Goal: Information Seeking & Learning: Learn about a topic

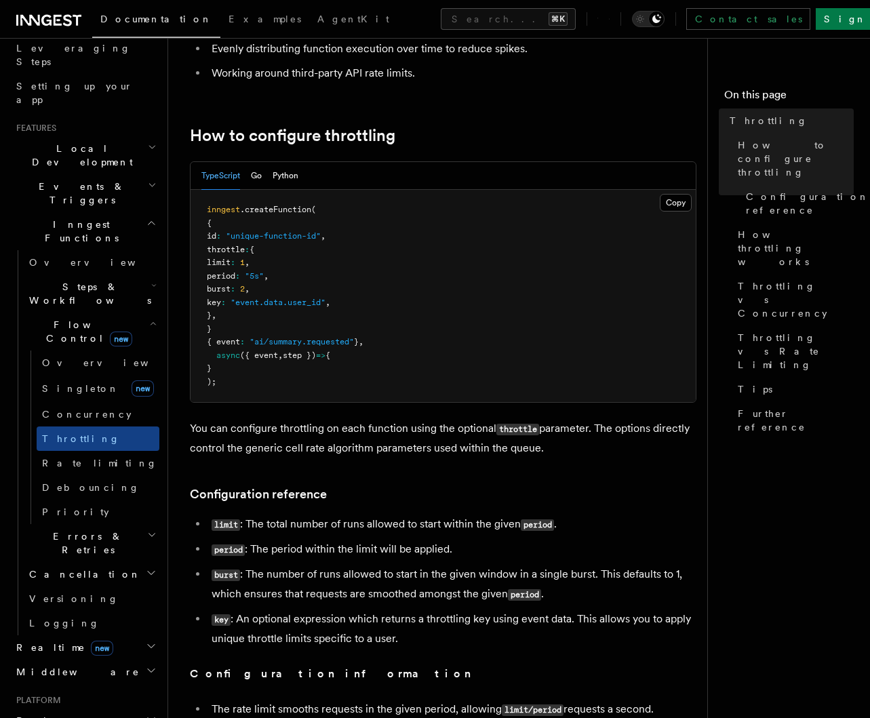
scroll to position [343, 0]
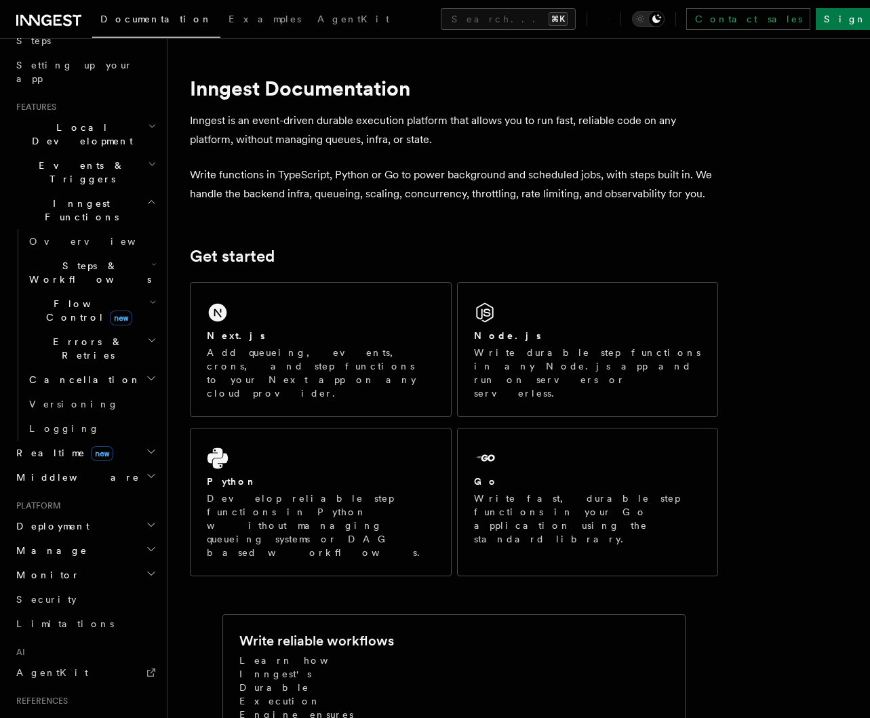
scroll to position [245, 0]
click at [76, 561] on h2 "Monitor" at bounding box center [85, 573] width 148 height 24
click at [68, 536] on h2 "Manage" at bounding box center [85, 548] width 148 height 24
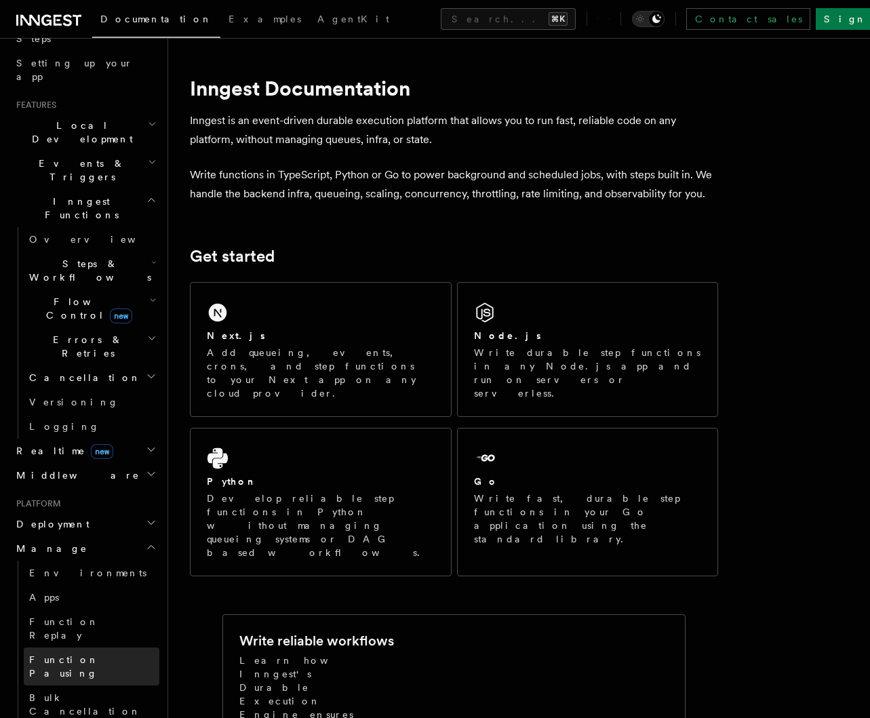
click at [102, 647] on link "Function Pausing" at bounding box center [92, 666] width 136 height 38
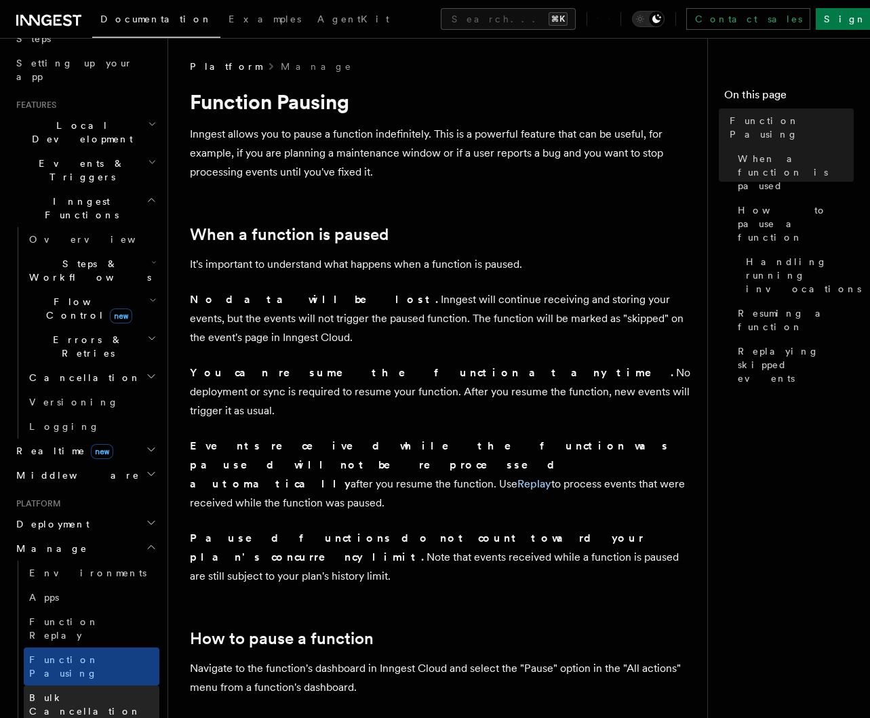
click at [81, 692] on span "Bulk Cancellation" at bounding box center [85, 704] width 112 height 24
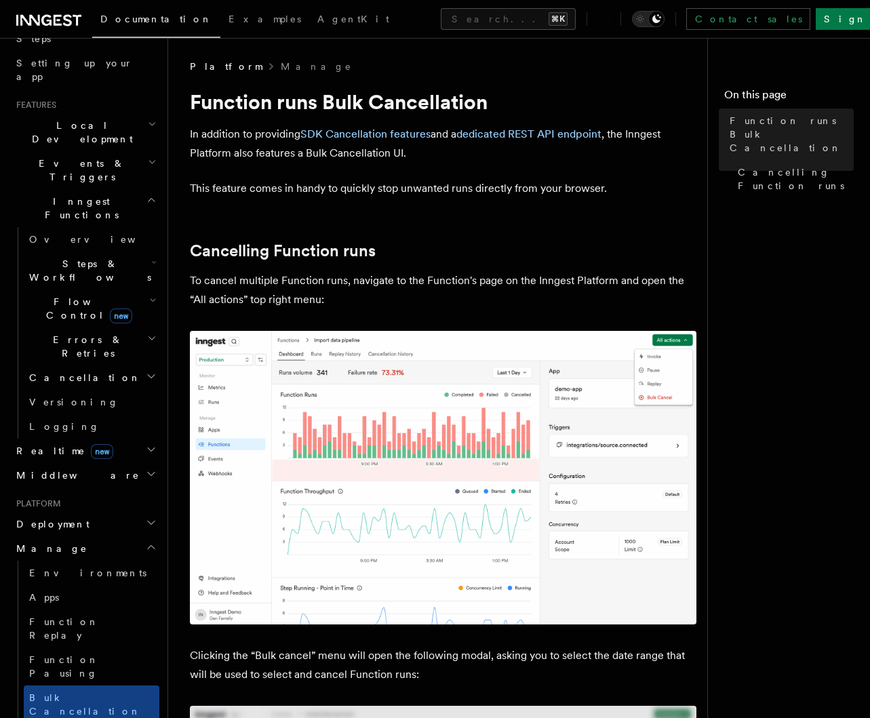
click at [68, 517] on span "Deployment" at bounding box center [50, 524] width 79 height 14
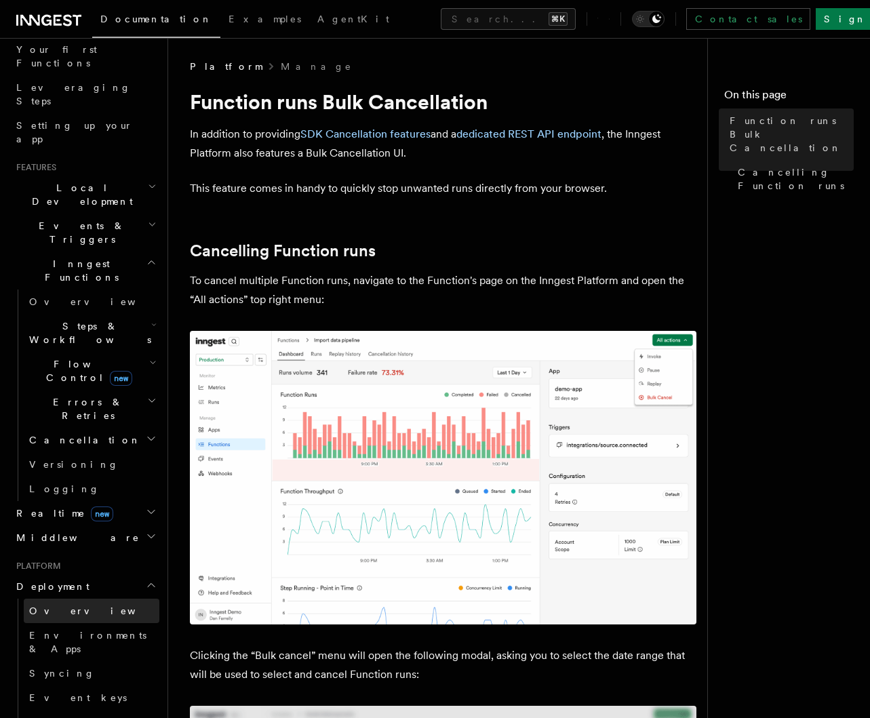
scroll to position [180, 0]
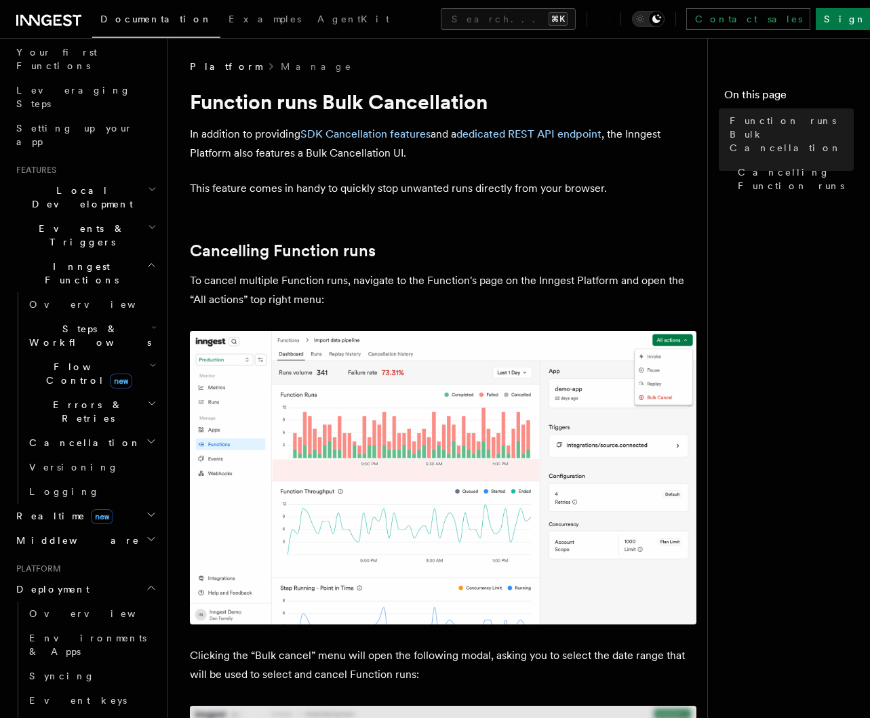
click at [105, 577] on h2 "Deployment" at bounding box center [85, 589] width 148 height 24
click at [146, 607] on icon "button" at bounding box center [151, 612] width 11 height 11
click at [89, 430] on h2 "Cancellation" at bounding box center [92, 442] width 136 height 24
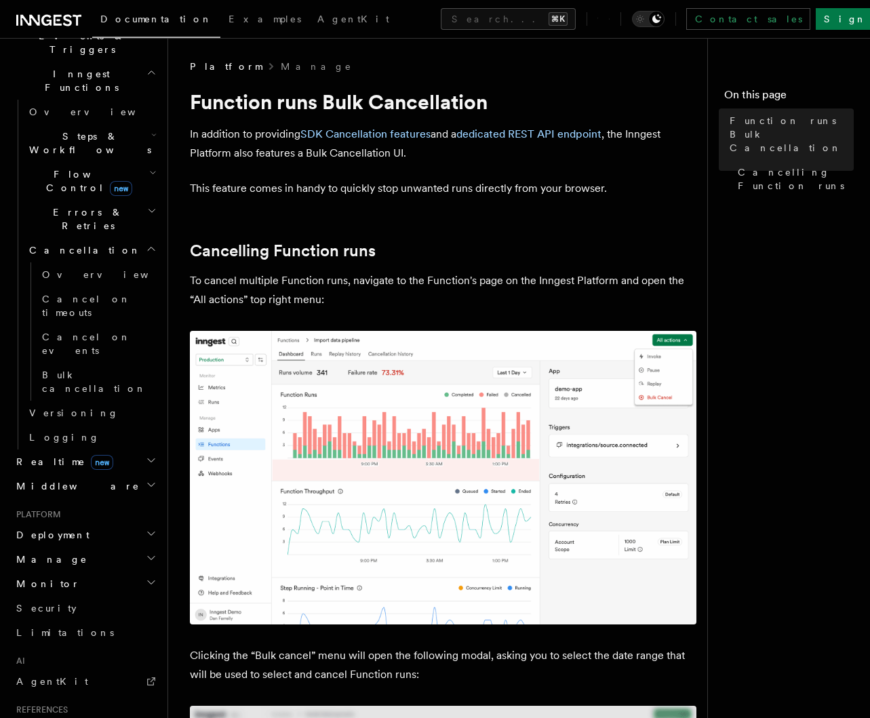
scroll to position [0, 0]
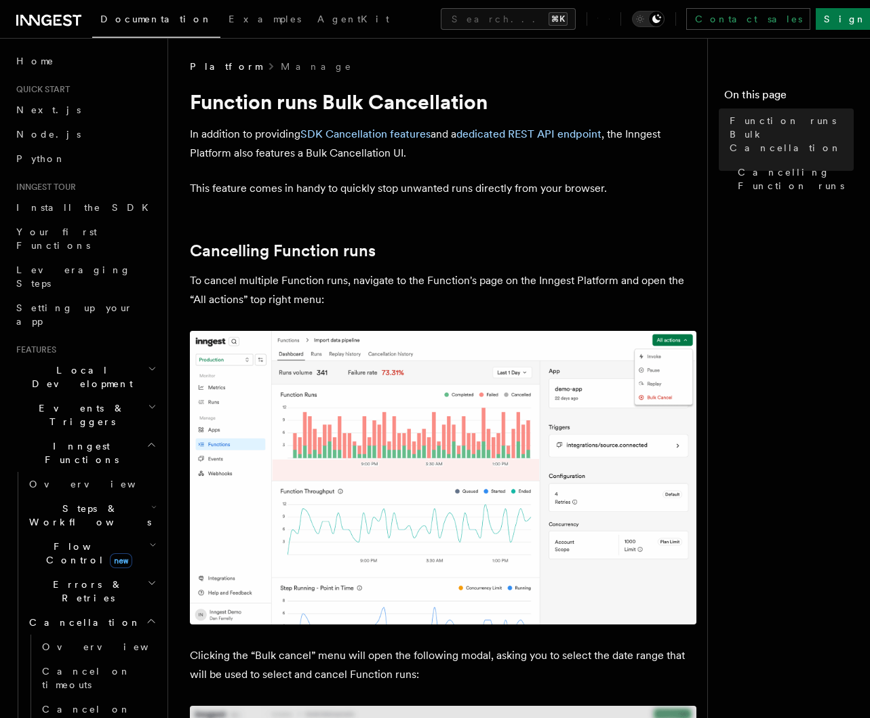
click at [148, 401] on icon "button" at bounding box center [152, 406] width 9 height 11
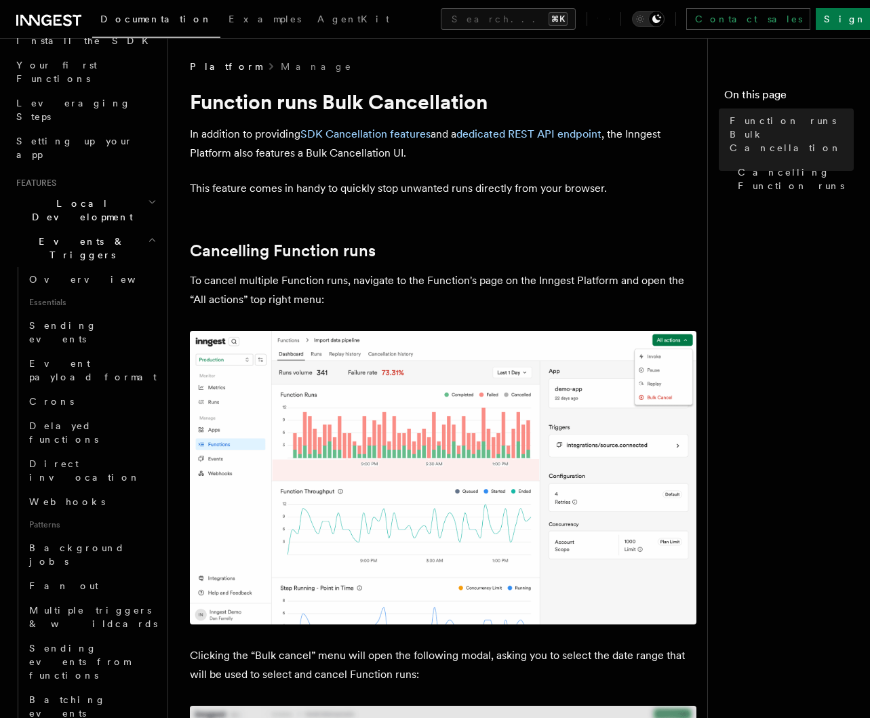
scroll to position [175, 0]
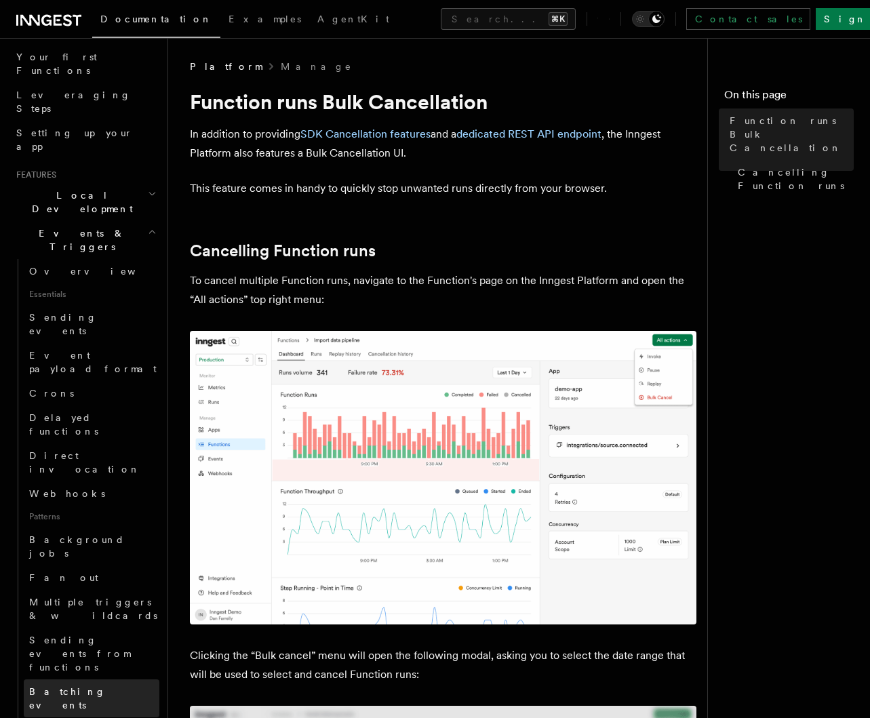
click at [92, 686] on span "Batching events" at bounding box center [67, 698] width 77 height 24
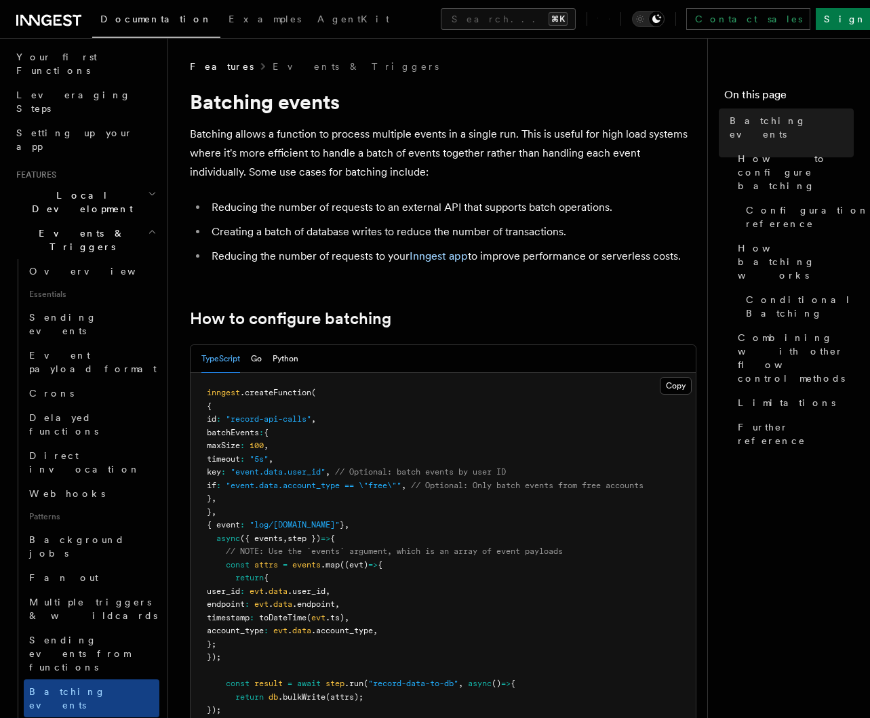
click at [148, 226] on icon "button" at bounding box center [152, 231] width 9 height 11
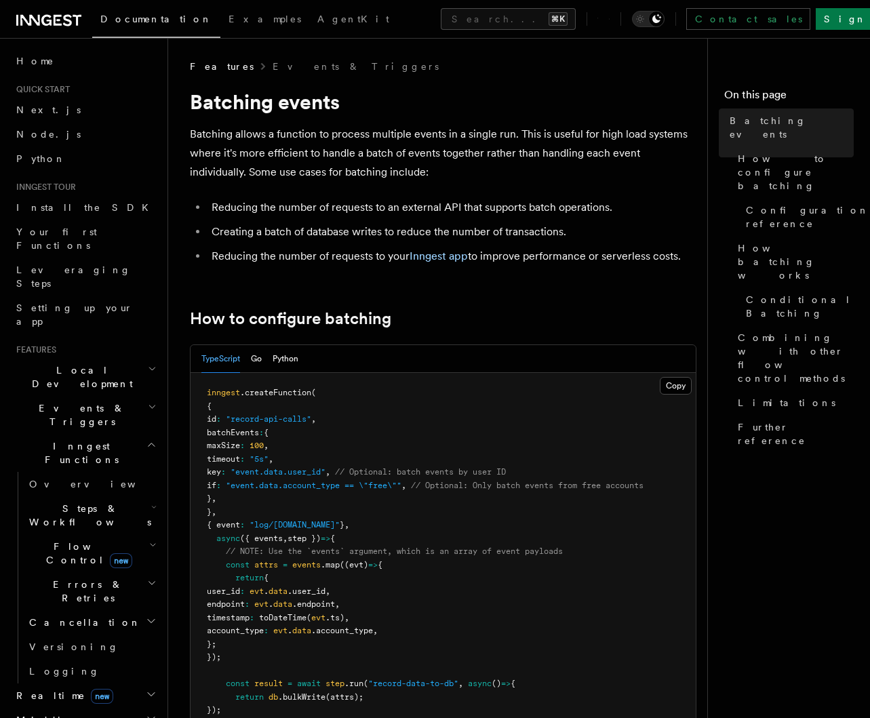
click at [151, 502] on icon "button" at bounding box center [153, 507] width 5 height 11
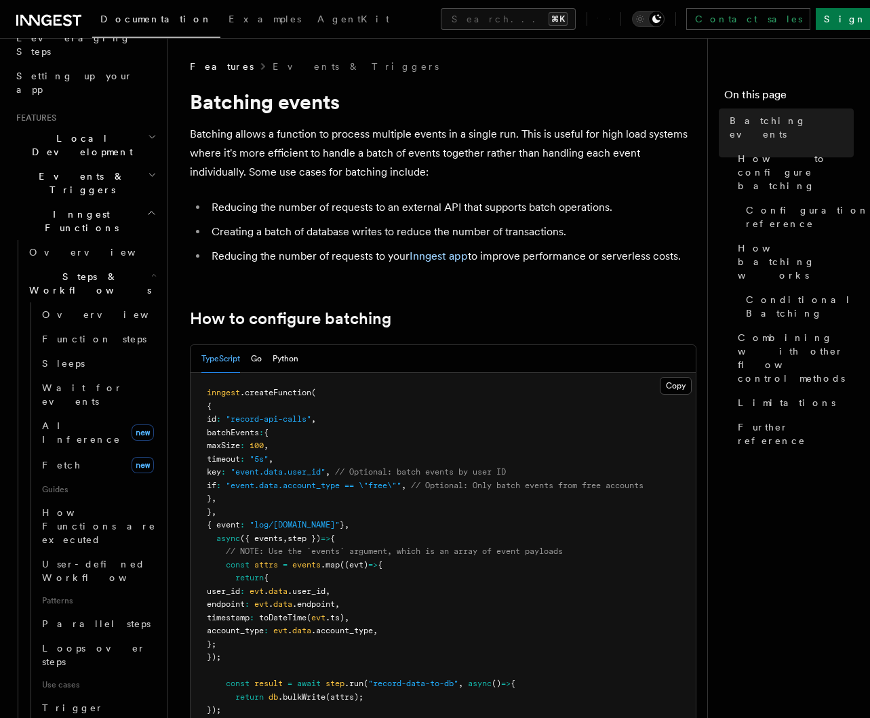
scroll to position [596, 0]
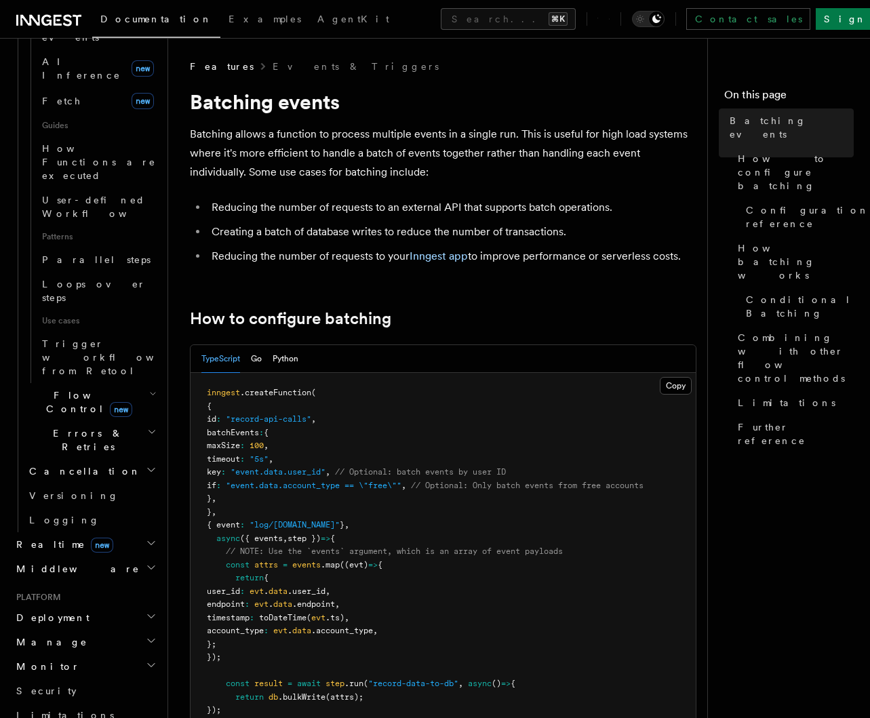
click at [146, 538] on icon "button" at bounding box center [151, 543] width 11 height 11
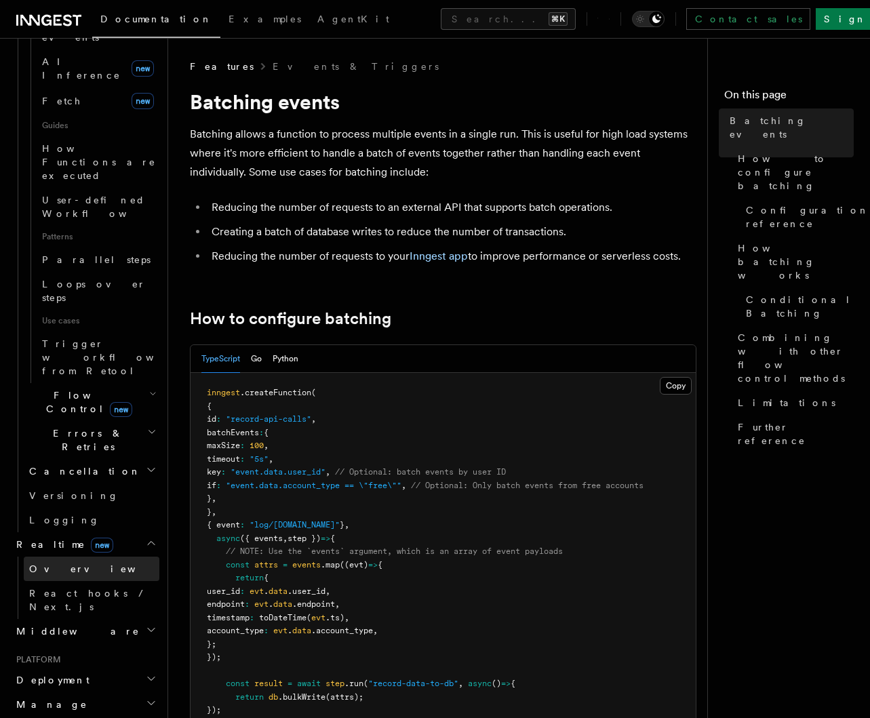
click at [83, 557] on link "Overview" at bounding box center [92, 569] width 136 height 24
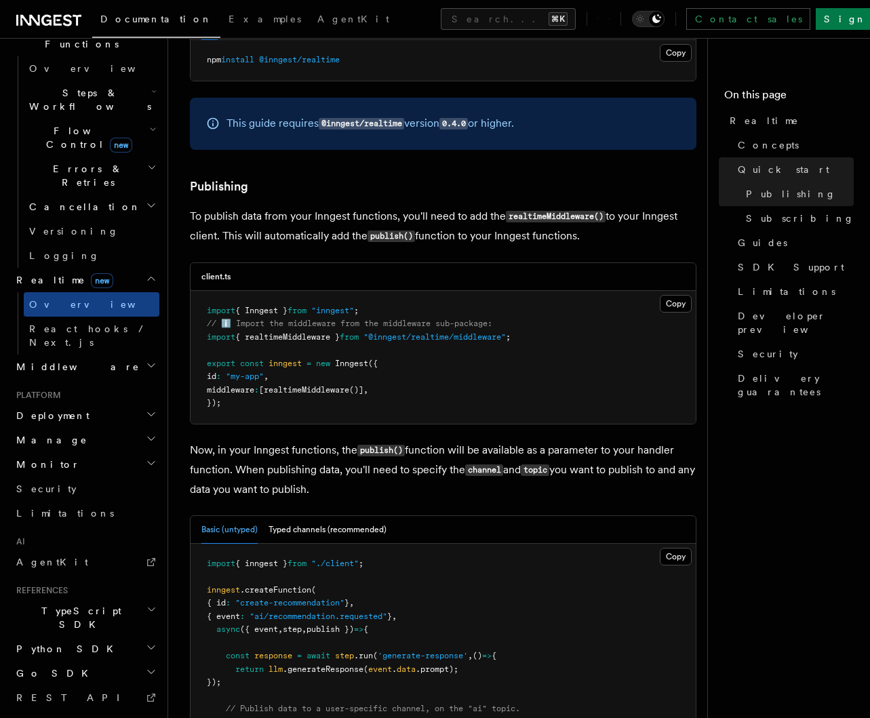
scroll to position [1015, 0]
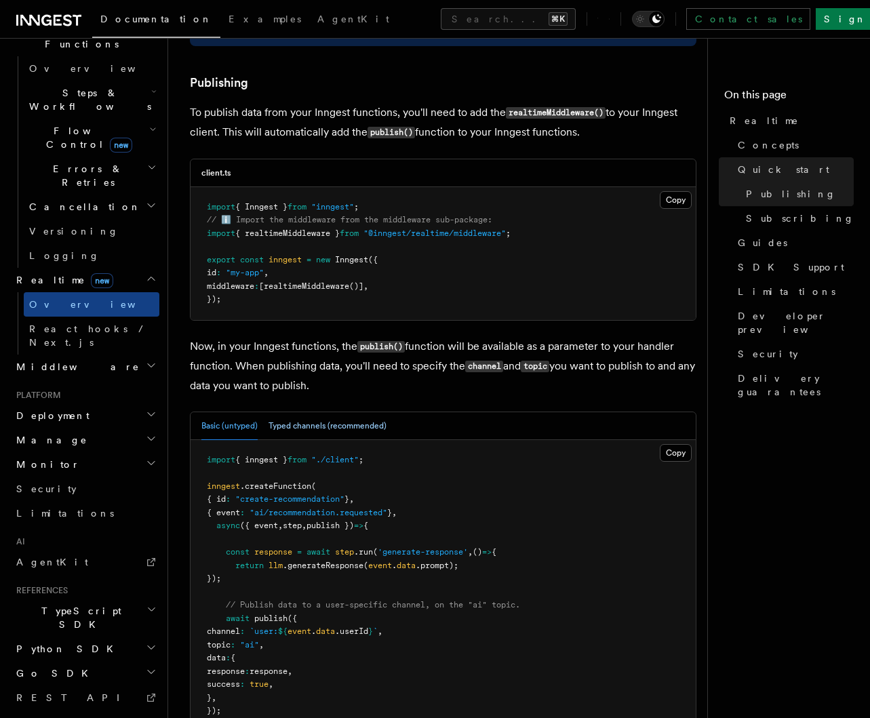
click at [372, 426] on button "Typed channels (recommended)" at bounding box center [327, 426] width 118 height 28
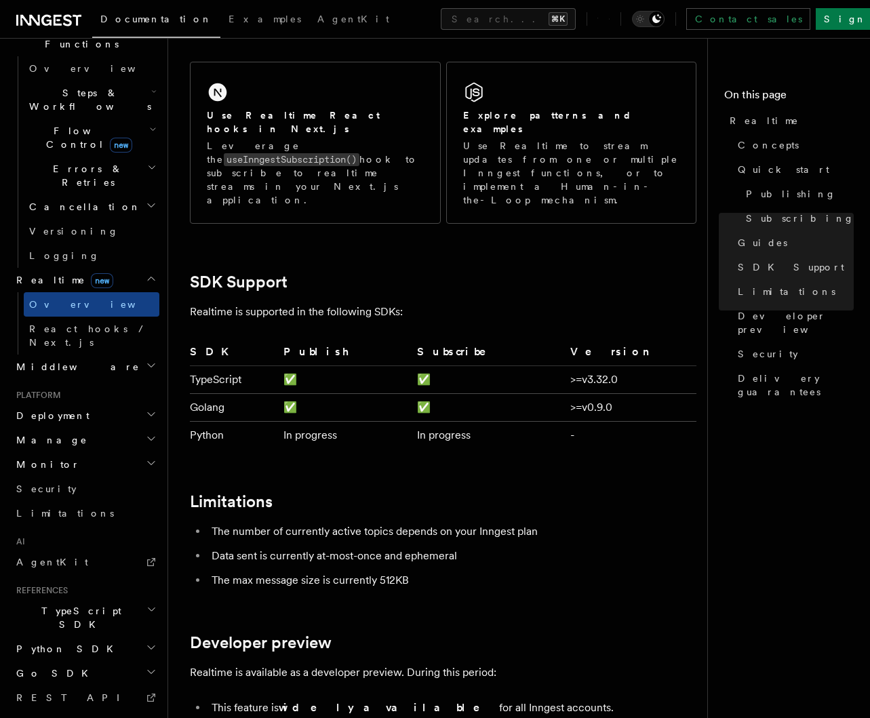
scroll to position [3427, 0]
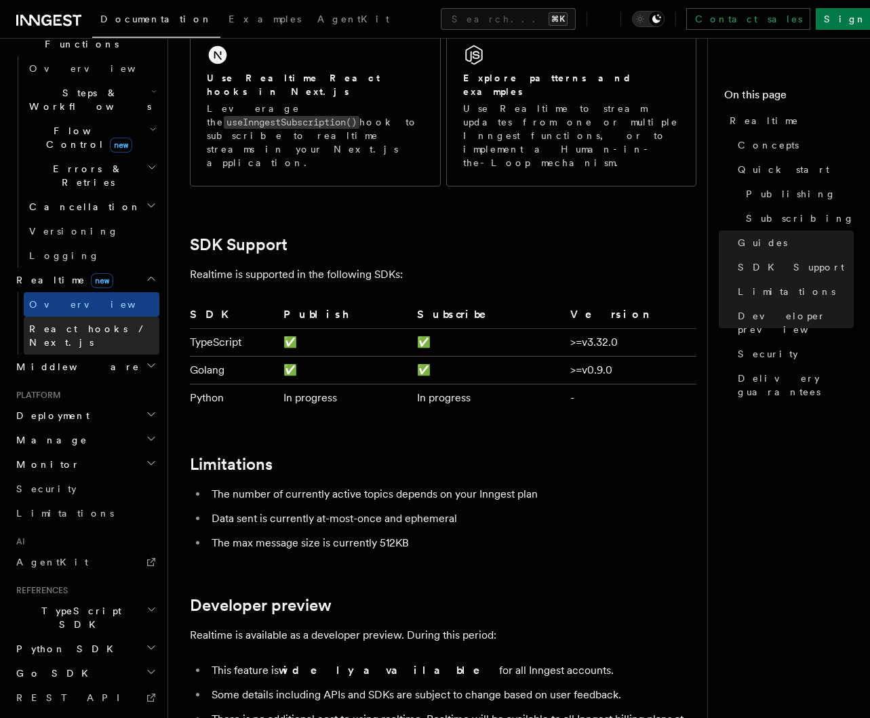
click at [96, 323] on span "React hooks / Next.js" at bounding box center [89, 335] width 120 height 24
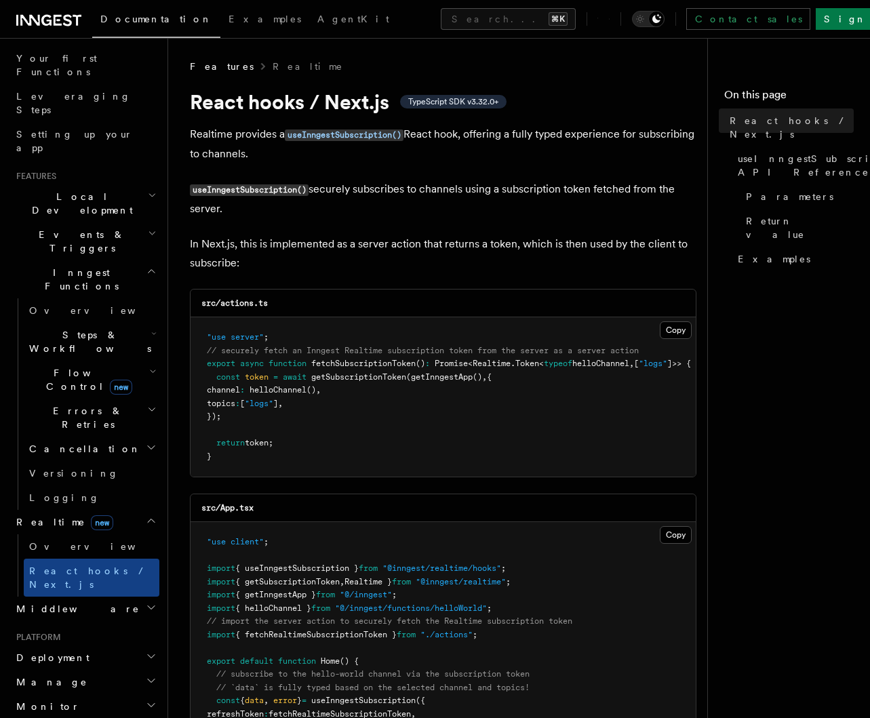
scroll to position [165, 0]
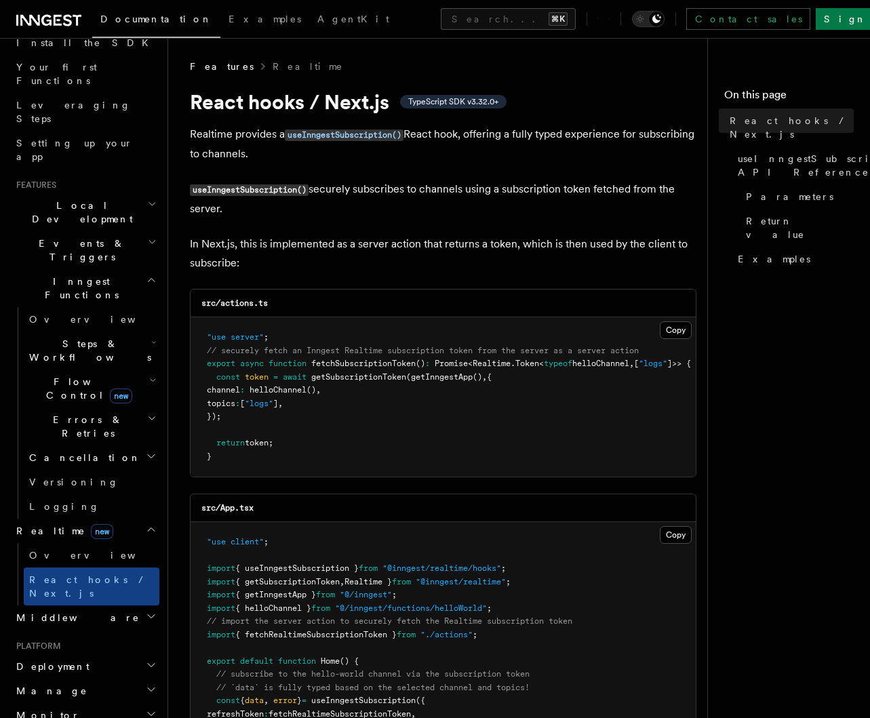
click at [102, 337] on span "Steps & Workflows" at bounding box center [87, 350] width 127 height 27
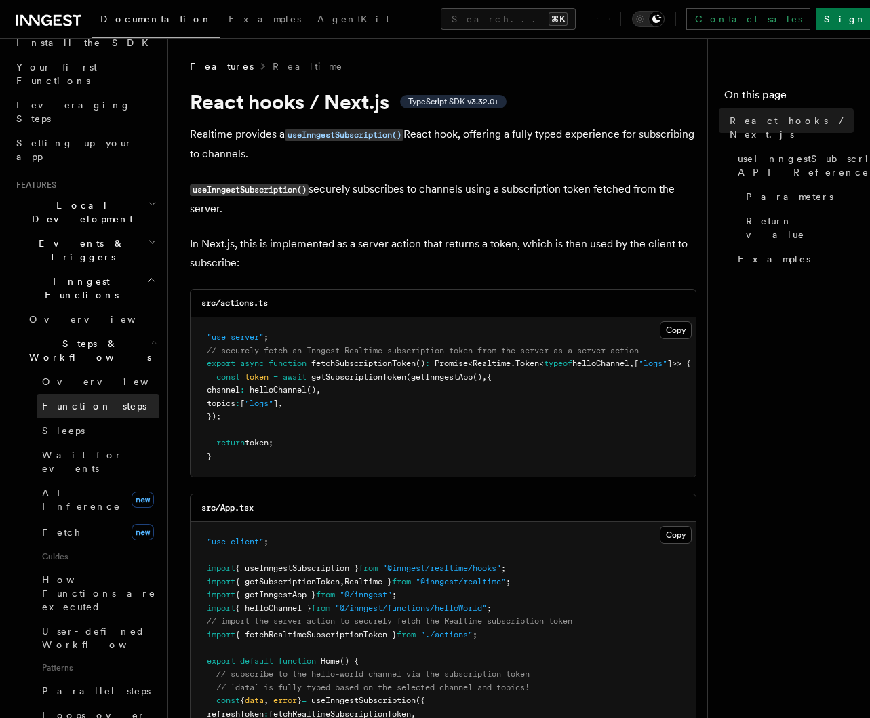
click at [95, 401] on span "Function steps" at bounding box center [94, 406] width 104 height 11
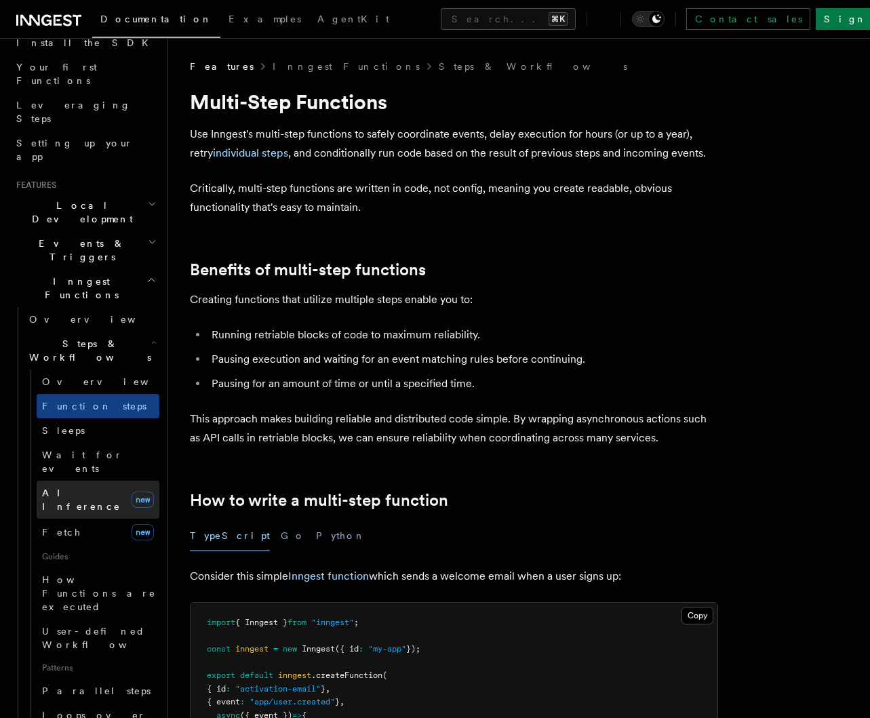
click at [94, 486] on span "AI Inference" at bounding box center [84, 499] width 84 height 27
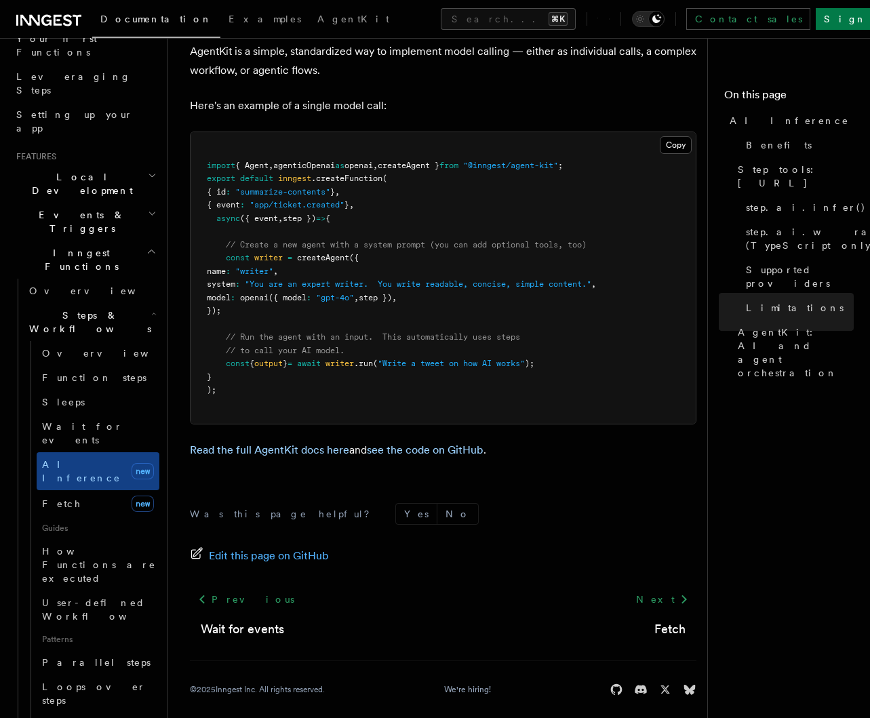
scroll to position [400, 0]
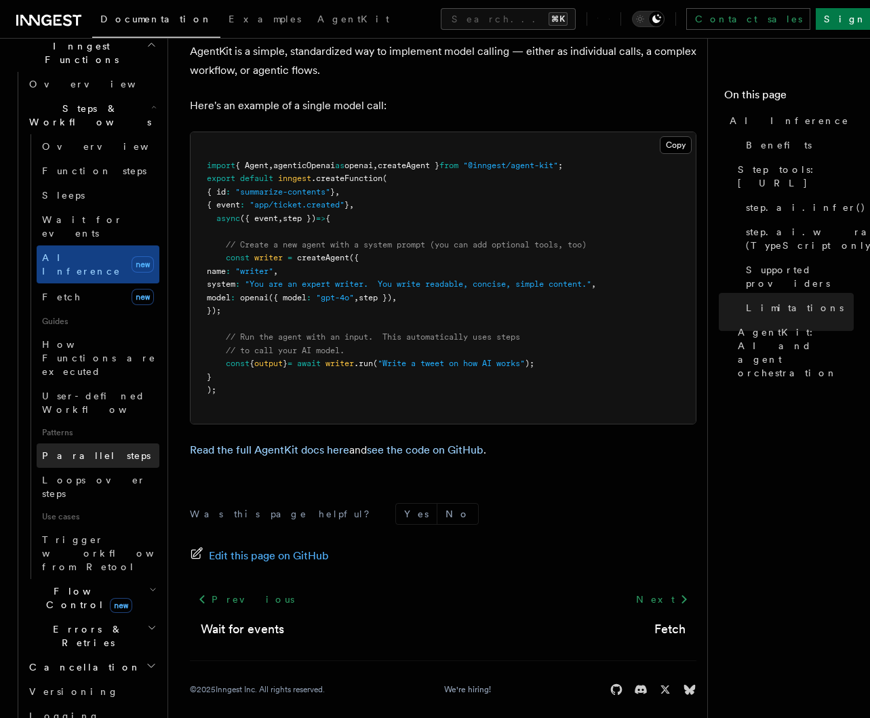
click at [80, 450] on span "Parallel steps" at bounding box center [96, 455] width 108 height 11
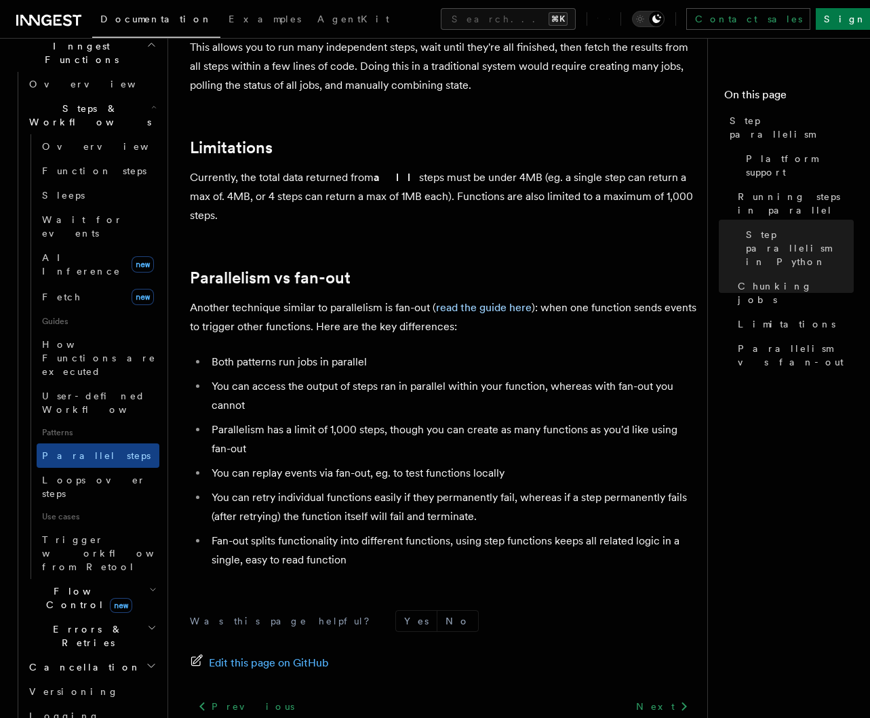
scroll to position [2404, 0]
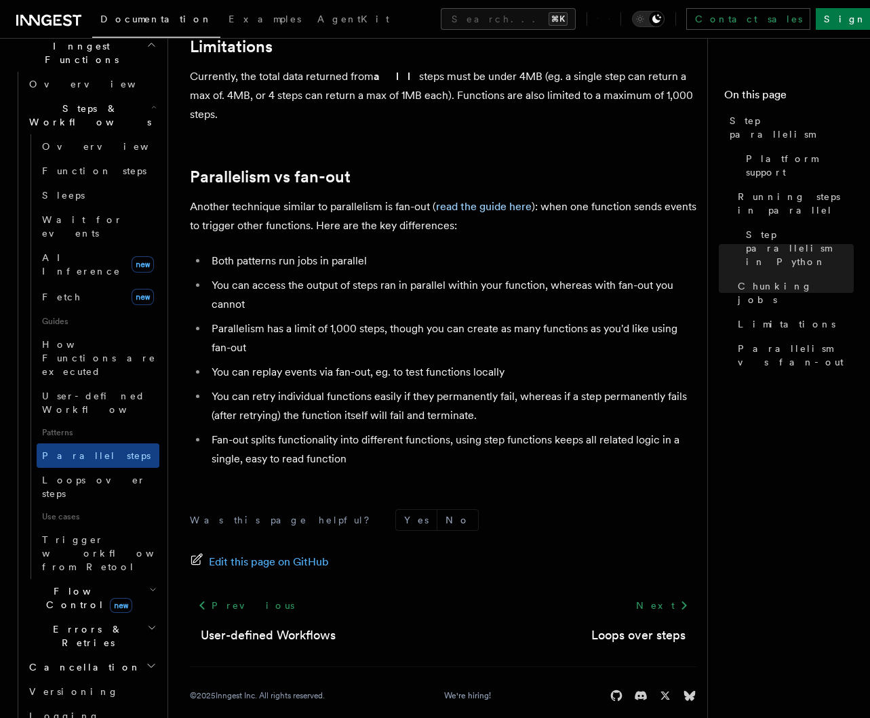
click at [67, 584] on span "Flow Control new" at bounding box center [86, 597] width 125 height 27
click at [66, 584] on span "Flow Control new" at bounding box center [86, 597] width 125 height 27
click at [437, 430] on li "Fan-out splits functionality into different functions, using step functions kee…" at bounding box center [451, 449] width 489 height 38
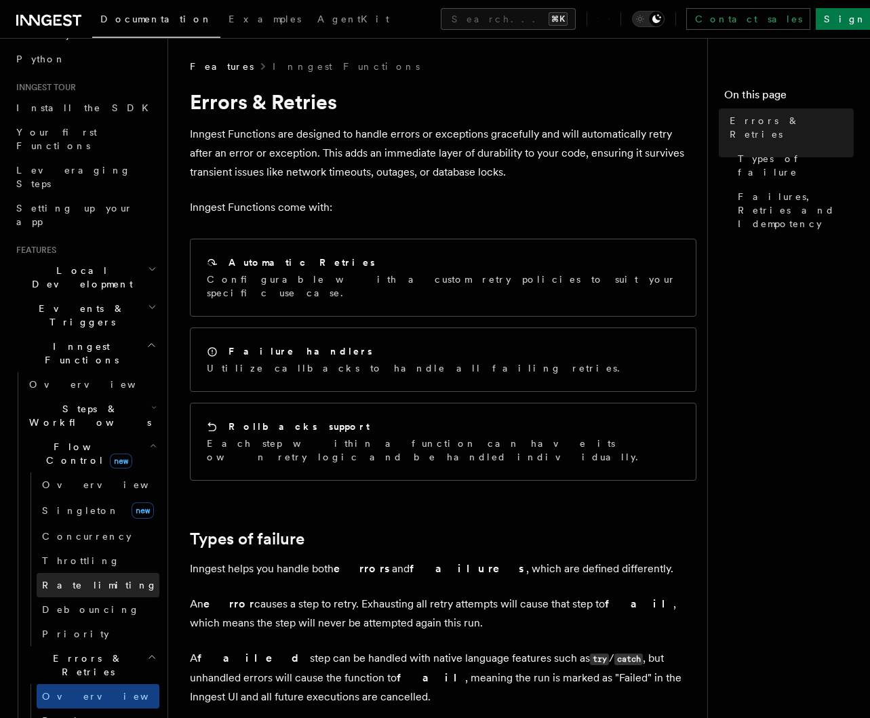
scroll to position [191, 0]
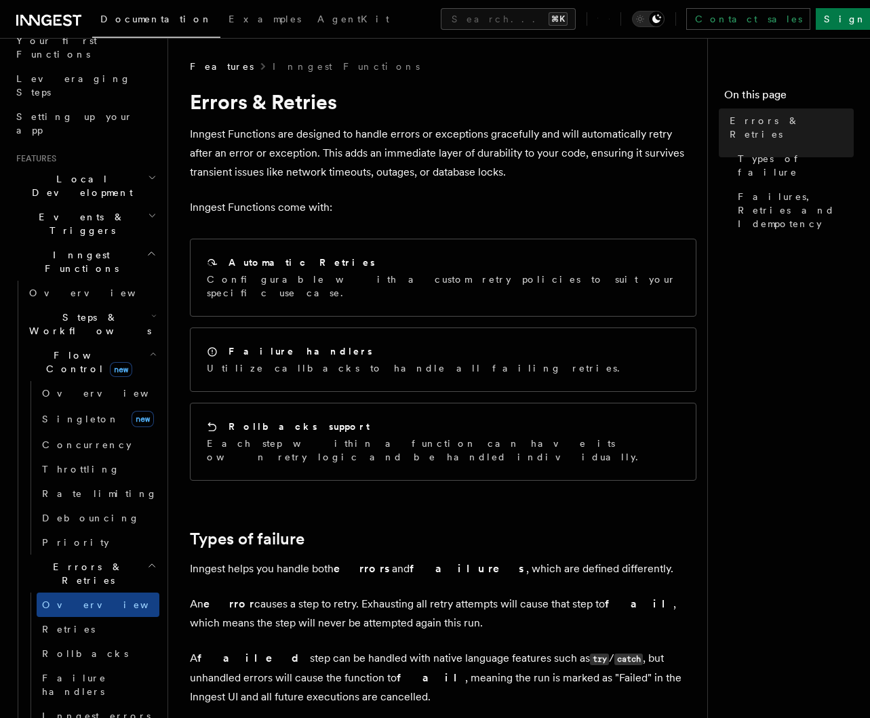
click at [151, 310] on icon "button" at bounding box center [153, 315] width 5 height 11
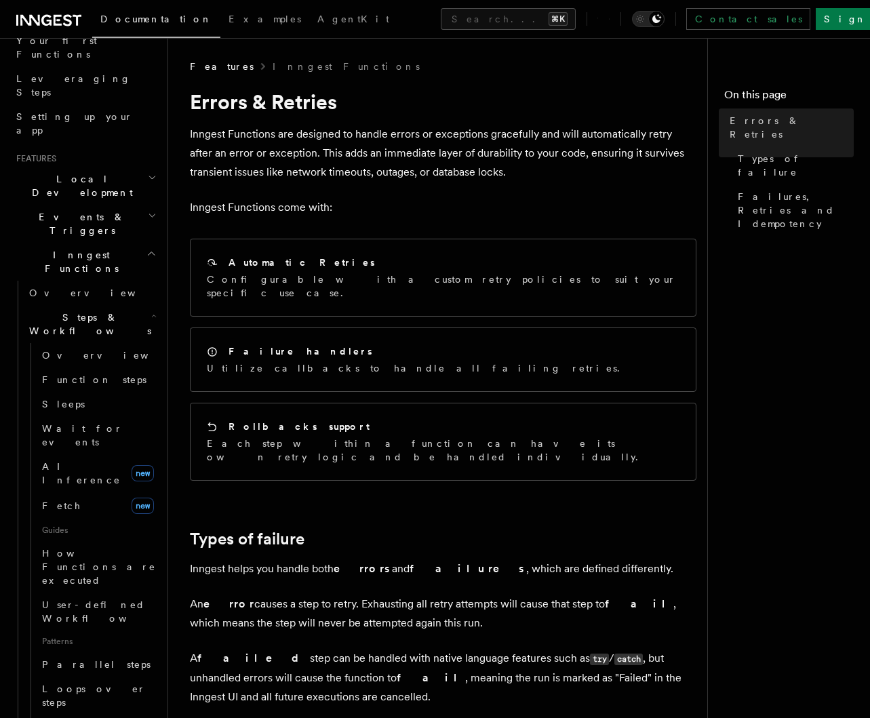
click at [151, 310] on icon "button" at bounding box center [153, 315] width 5 height 11
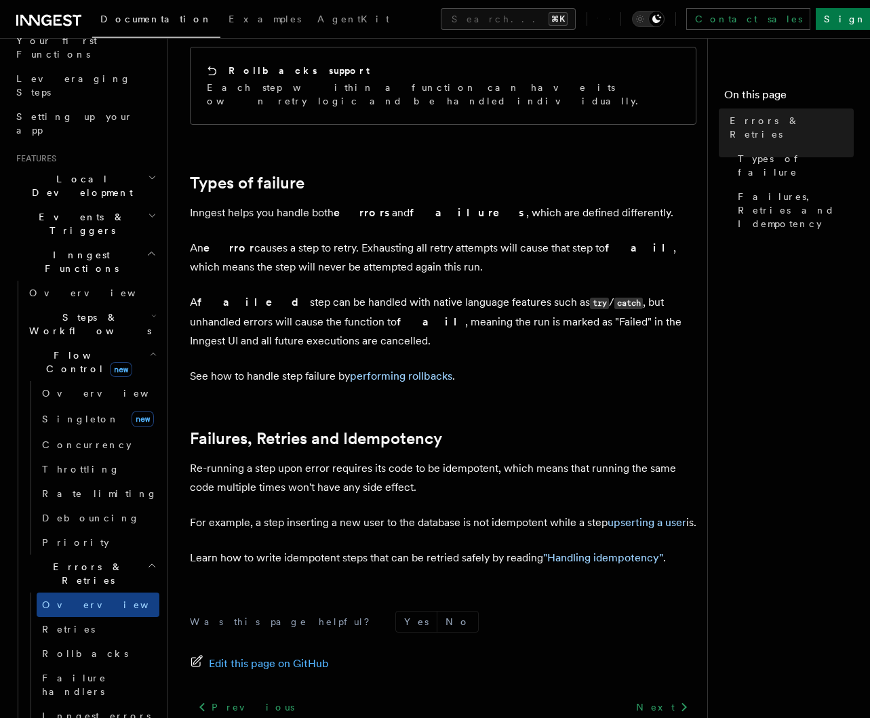
scroll to position [396, 0]
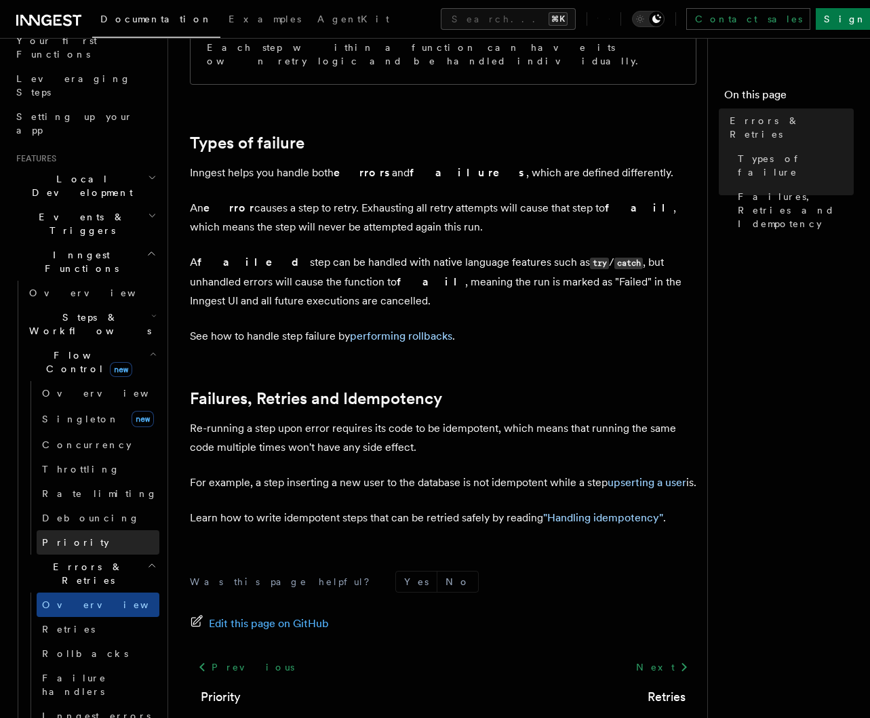
click at [75, 530] on link "Priority" at bounding box center [98, 542] width 123 height 24
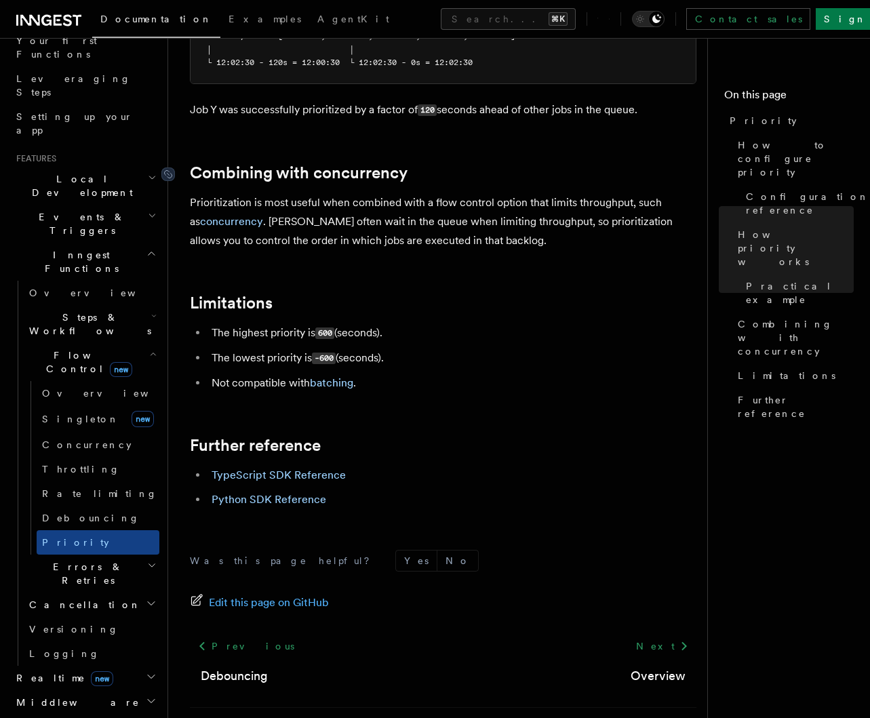
scroll to position [1393, 0]
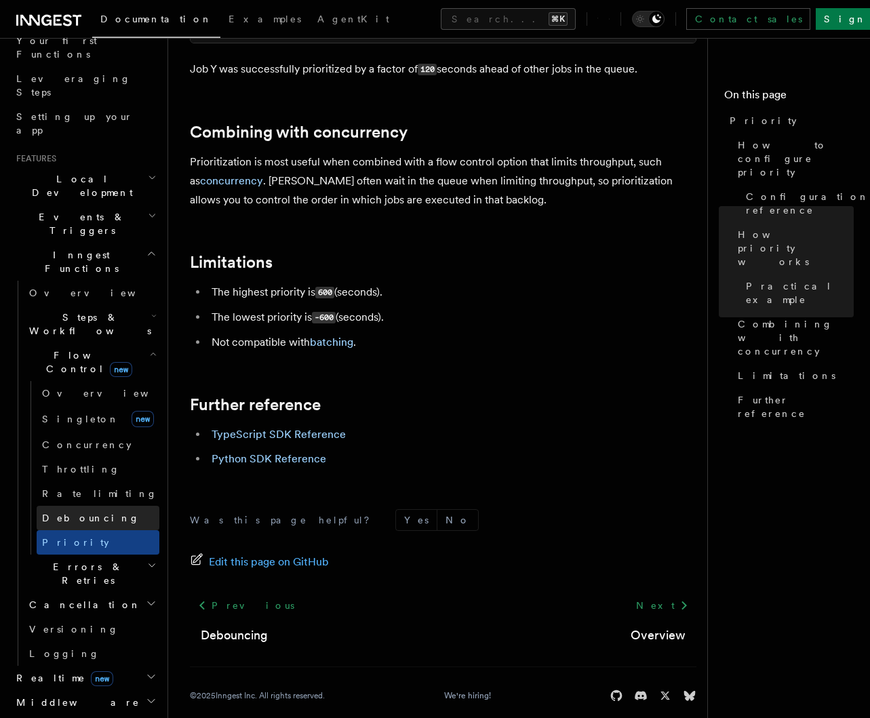
click at [70, 512] on span "Debouncing" at bounding box center [91, 517] width 98 height 11
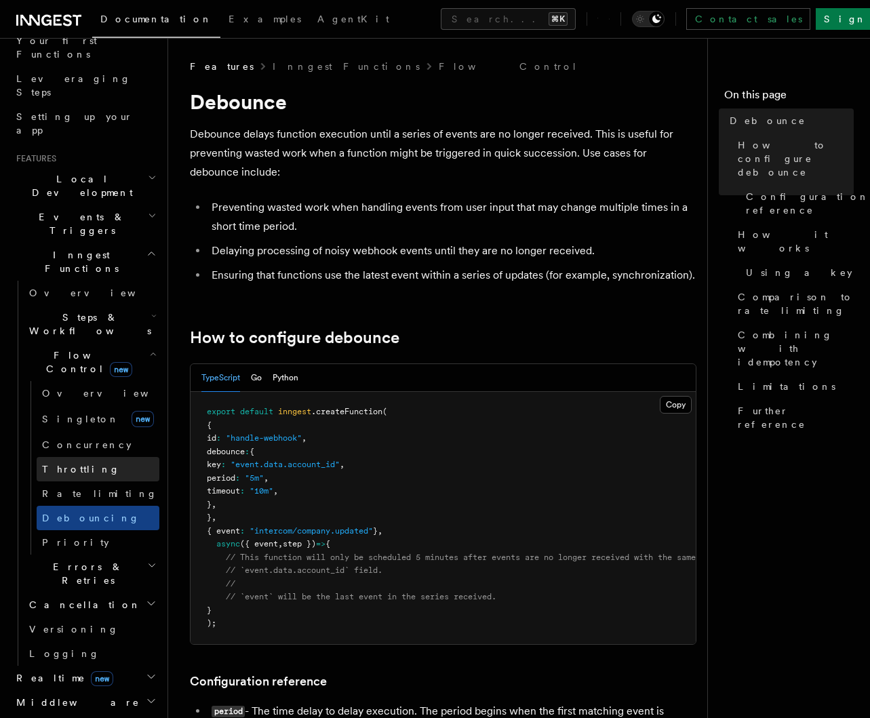
click at [66, 464] on span "Throttling" at bounding box center [81, 469] width 78 height 11
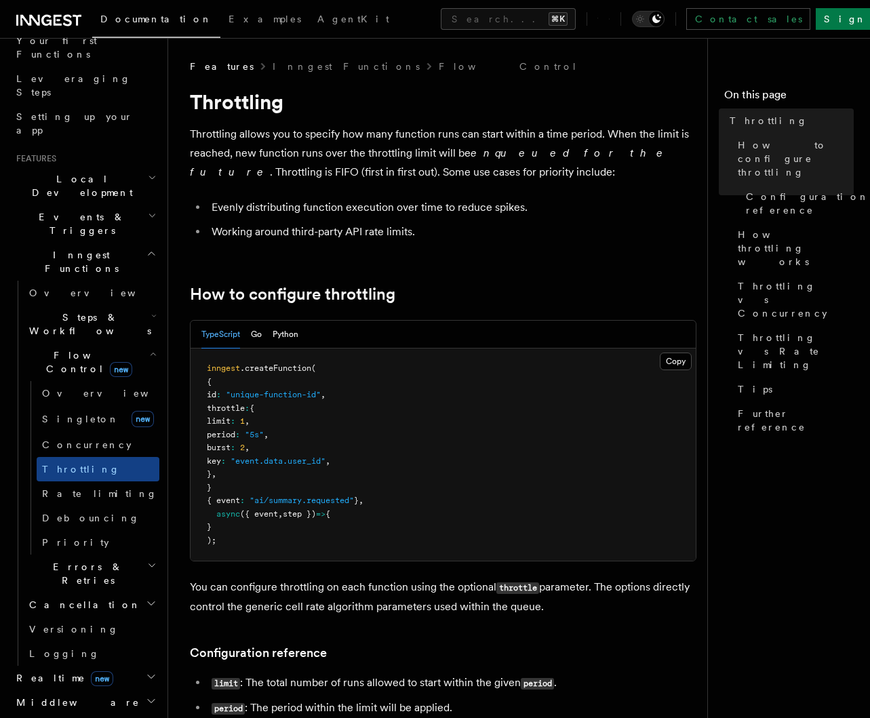
click at [151, 310] on icon "button" at bounding box center [153, 315] width 5 height 11
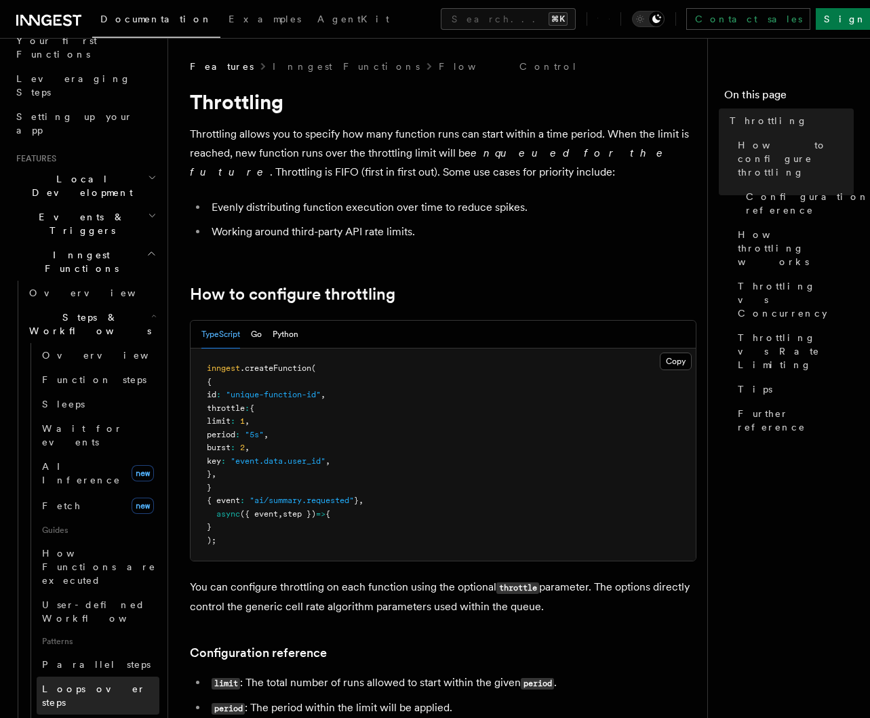
click at [97, 683] on span "Loops over steps" at bounding box center [94, 695] width 104 height 24
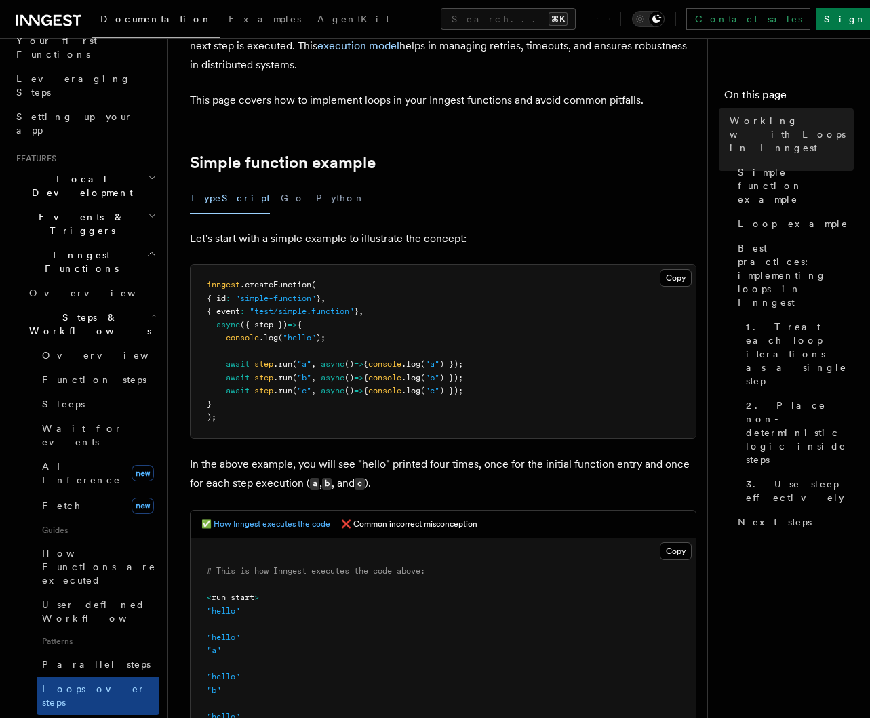
scroll to position [215, 0]
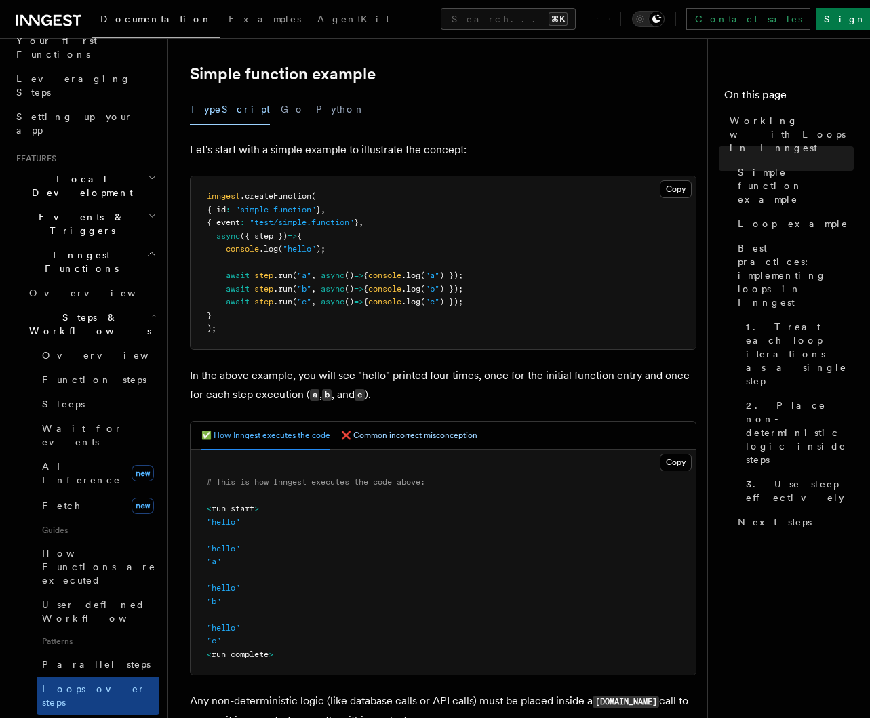
click at [377, 440] on button "❌ Common incorrect misconception" at bounding box center [409, 436] width 136 height 28
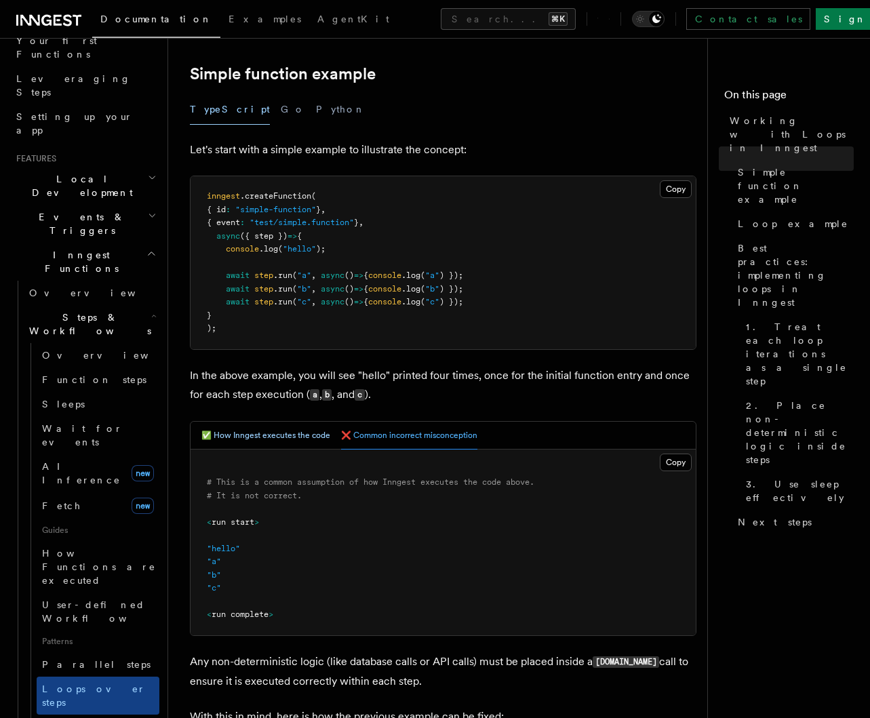
click at [270, 441] on button "✅ How Inngest executes the code" at bounding box center [265, 436] width 129 height 28
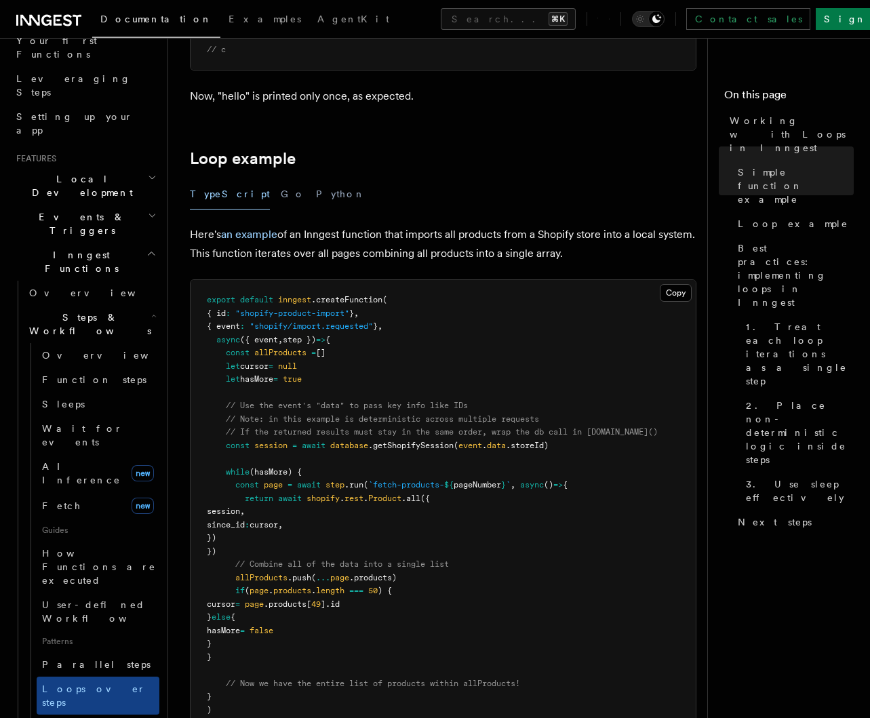
scroll to position [1219, 0]
